Goal: Task Accomplishment & Management: Use online tool/utility

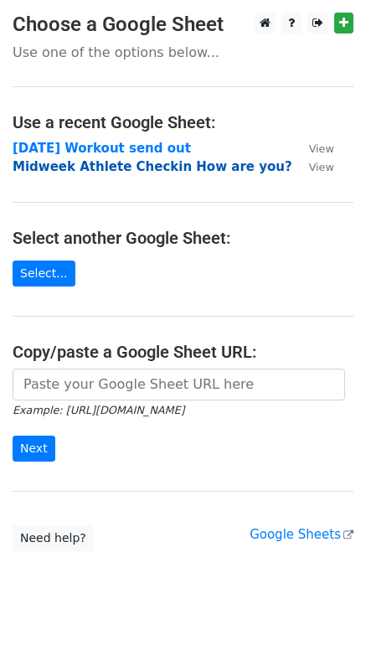
click at [75, 165] on strong "Midweek Athlete Checkin How are you?" at bounding box center [153, 166] width 280 height 15
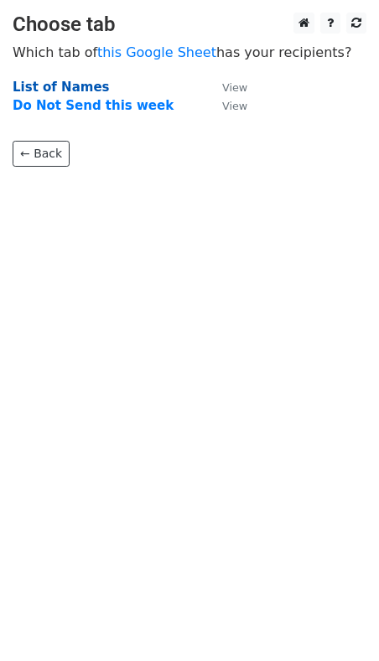
click at [44, 85] on strong "List of Names" at bounding box center [61, 87] width 96 height 15
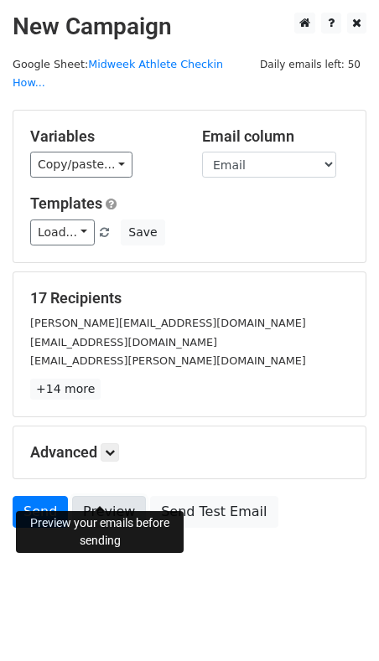
click at [97, 496] on link "Preview" at bounding box center [109, 512] width 74 height 32
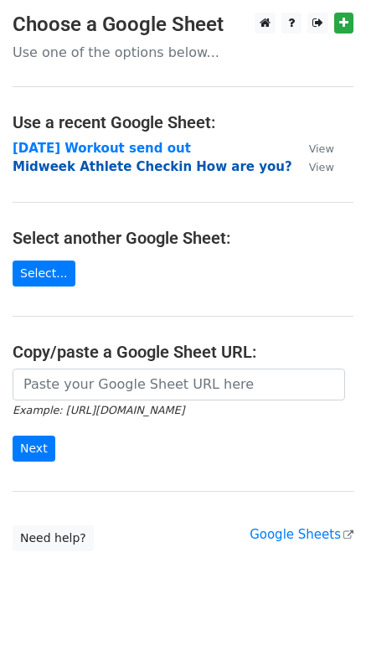
click at [46, 167] on strong "Midweek Athlete Checkin How are you?" at bounding box center [153, 166] width 280 height 15
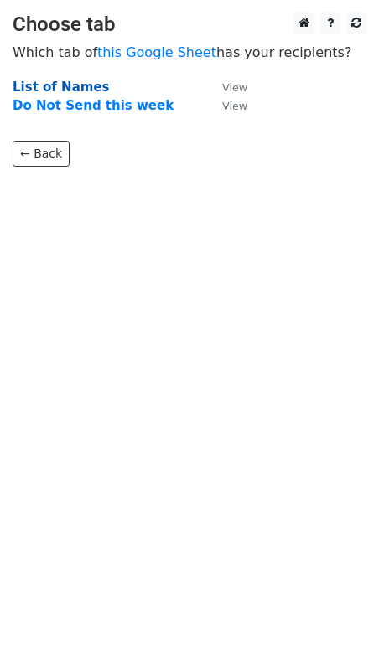
click at [49, 85] on strong "List of Names" at bounding box center [61, 87] width 96 height 15
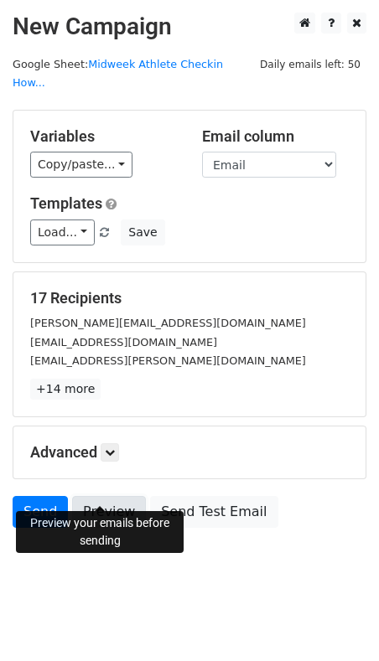
click at [95, 496] on link "Preview" at bounding box center [109, 512] width 74 height 32
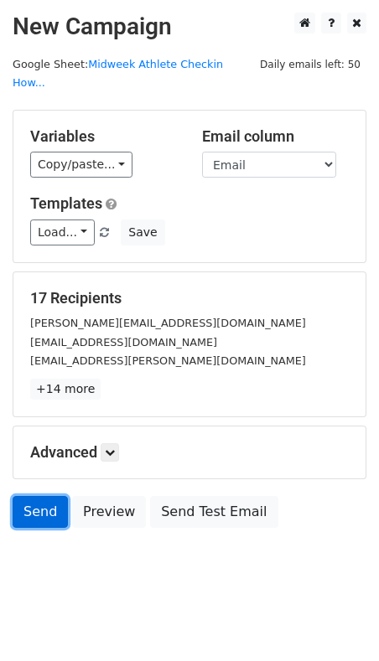
click at [39, 496] on link "Send" at bounding box center [40, 512] width 55 height 32
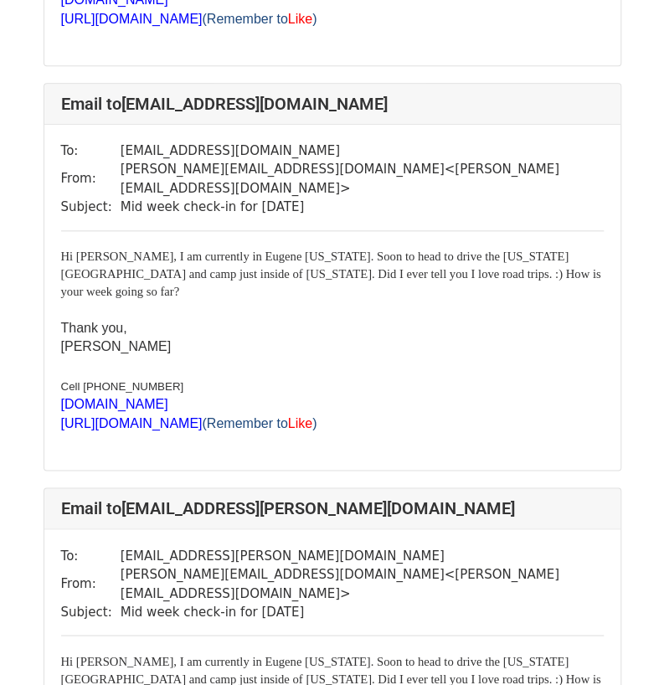
scroll to position [442, 0]
